Goal: Use online tool/utility: Utilize a website feature to perform a specific function

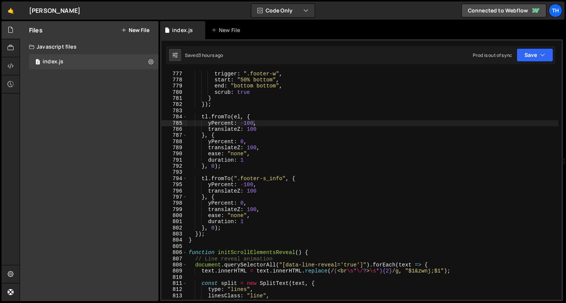
scroll to position [0, 4]
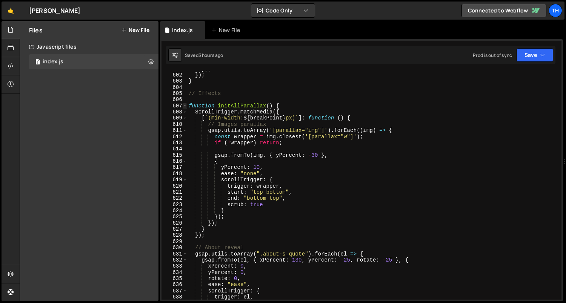
click at [184, 104] on span at bounding box center [185, 106] width 4 height 6
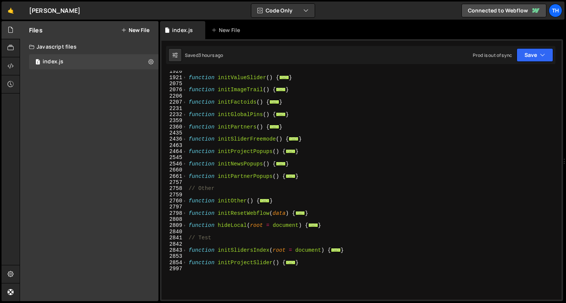
scroll to position [452, 0]
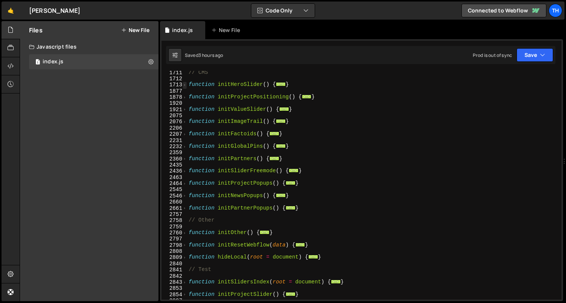
click at [185, 87] on span at bounding box center [185, 85] width 4 height 6
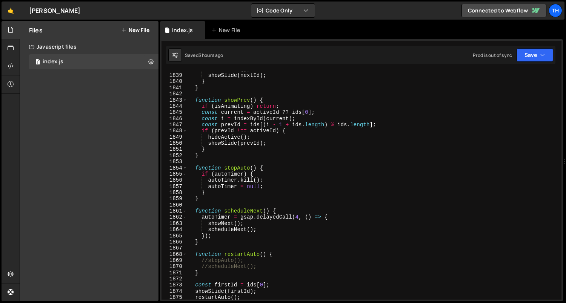
scroll to position [1307, 0]
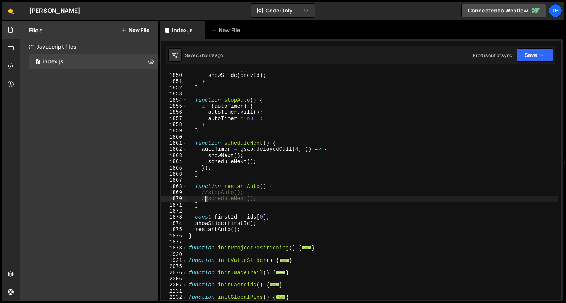
click at [203, 198] on div "hideActive ( ) ; showSlide ( prevId ) ; } } function stopAuto ( ) { if ( autoTi…" at bounding box center [373, 187] width 372 height 242
drag, startPoint x: 203, startPoint y: 198, endPoint x: 207, endPoint y: 201, distance: 5.7
click at [207, 201] on div "hideActive ( ) ; showSlide ( prevId ) ; } } function stopAuto ( ) { if ( autoTi…" at bounding box center [373, 187] width 372 height 242
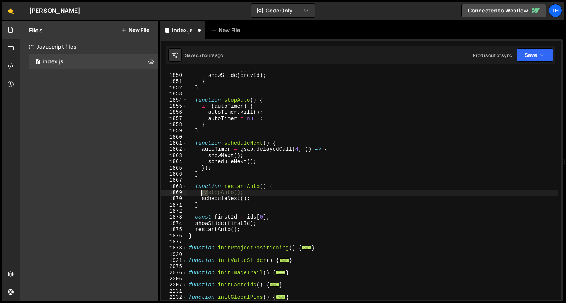
drag, startPoint x: 207, startPoint y: 193, endPoint x: 201, endPoint y: 193, distance: 5.7
click at [201, 193] on div "hideActive ( ) ; showSlide ( prevId ) ; } } function stopAuto ( ) { if ( autoTi…" at bounding box center [373, 187] width 372 height 242
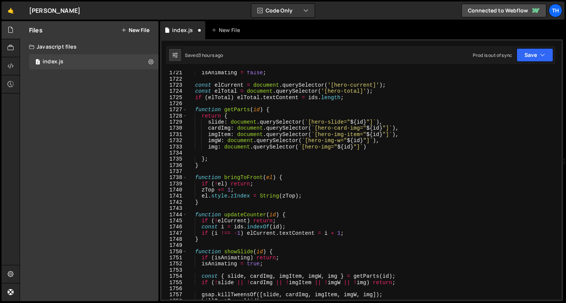
scroll to position [384, 0]
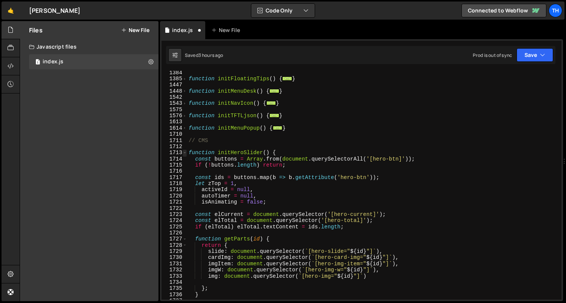
click at [186, 154] on span at bounding box center [185, 153] width 4 height 6
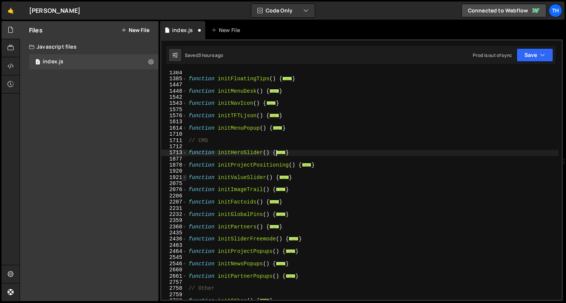
click at [183, 178] on span at bounding box center [185, 178] width 4 height 6
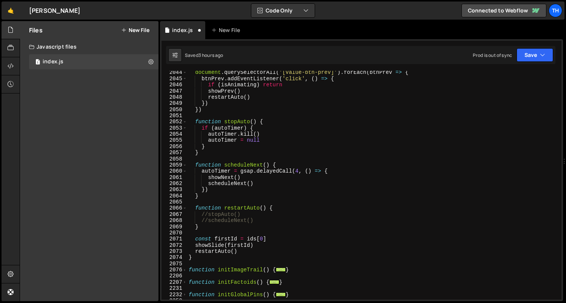
scroll to position [1269, 0]
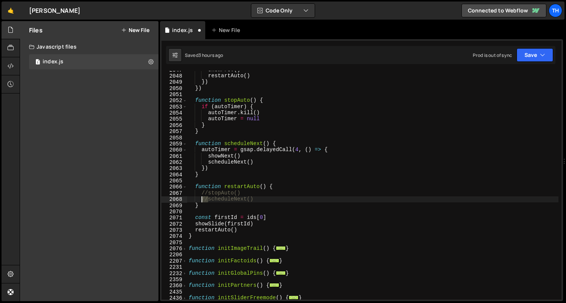
drag, startPoint x: 207, startPoint y: 202, endPoint x: 202, endPoint y: 201, distance: 5.3
click at [202, 201] on div "showPrev ( ) restartAuto ( ) }) }) function stopAuto ( ) { if ( autoTimer ) { a…" at bounding box center [373, 188] width 372 height 242
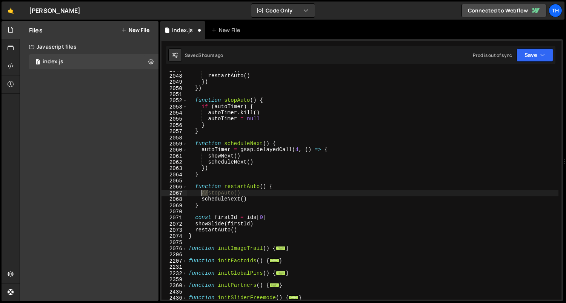
drag, startPoint x: 208, startPoint y: 193, endPoint x: 201, endPoint y: 194, distance: 7.3
click at [201, 194] on div "showPrev ( ) restartAuto ( ) }) }) function stopAuto ( ) { if ( autoTimer ) { a…" at bounding box center [373, 188] width 372 height 242
type textarea "stopAuto()"
click at [522, 60] on button "Save" at bounding box center [534, 55] width 37 height 14
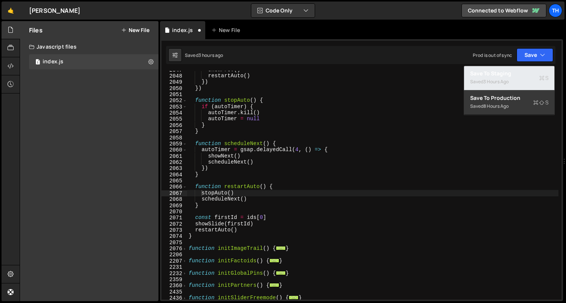
click at [511, 75] on div "Save to Staging S" at bounding box center [509, 74] width 78 height 8
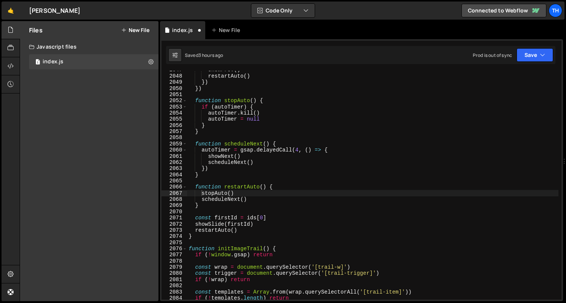
scroll to position [8442, 0]
